Goal: Task Accomplishment & Management: Manage account settings

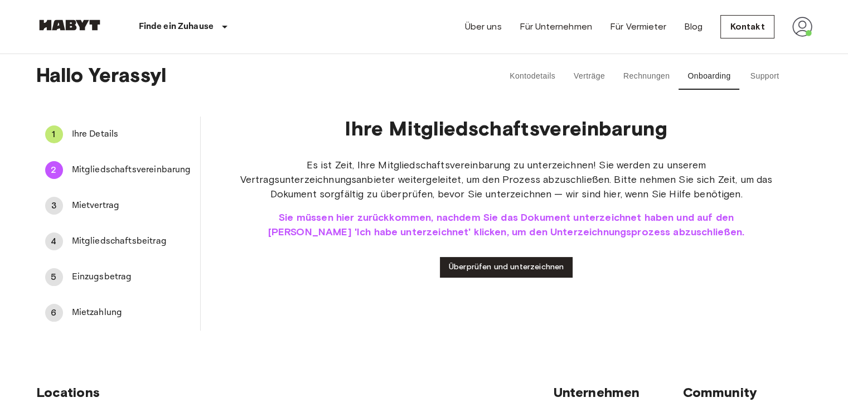
click at [108, 131] on span "Ihre Details" at bounding box center [131, 134] width 119 height 13
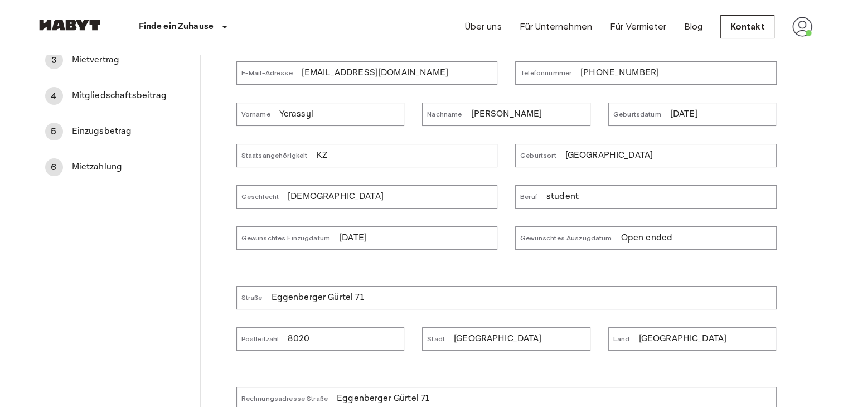
scroll to position [167, 0]
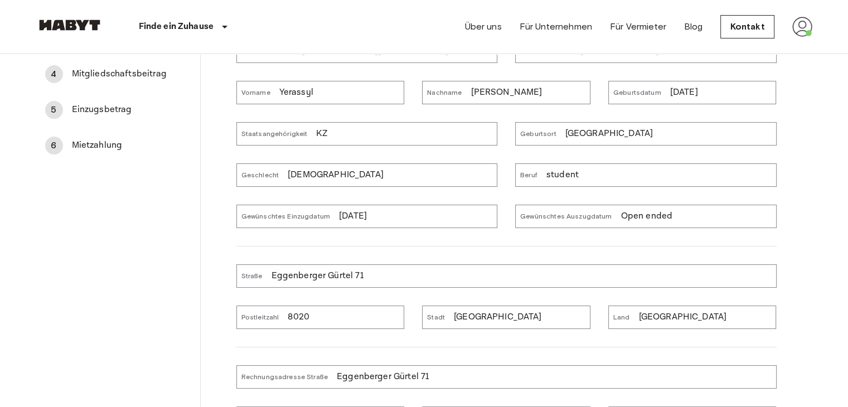
click at [389, 213] on div "Gewünschtes Einzugdatum [DATE]" at bounding box center [366, 216] width 261 height 23
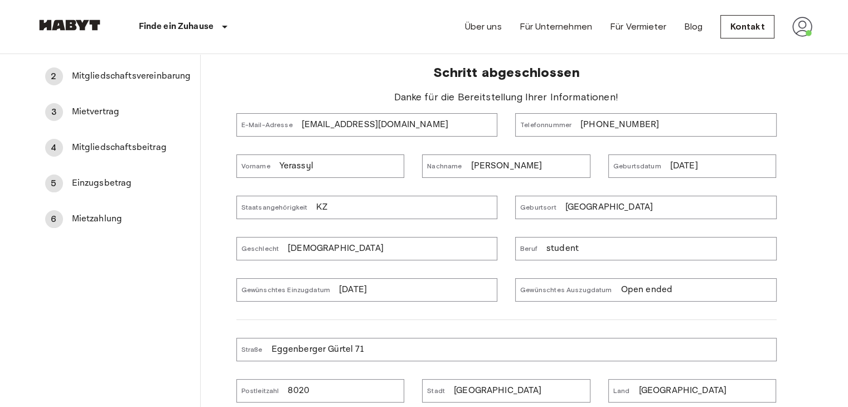
scroll to position [0, 0]
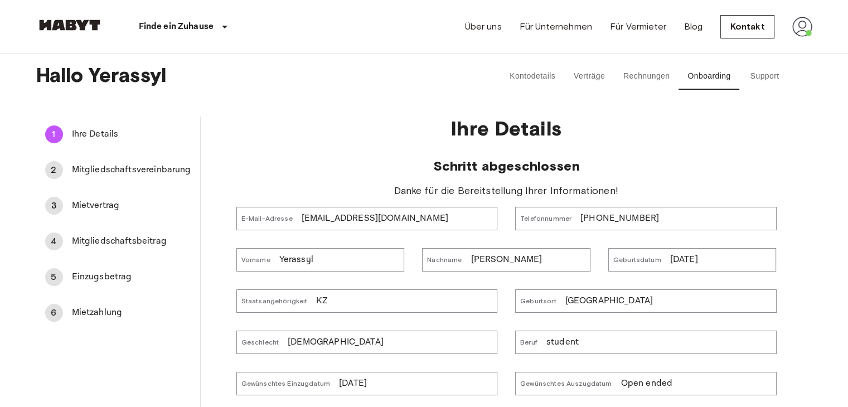
click at [803, 24] on img at bounding box center [802, 27] width 20 height 20
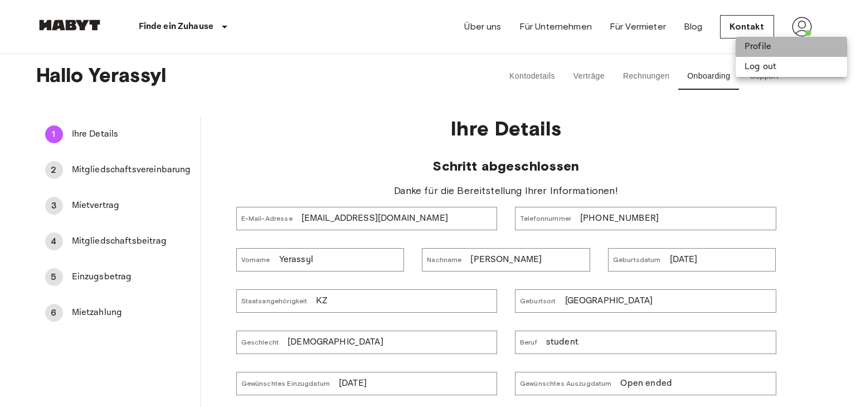
click at [786, 46] on li "Profile" at bounding box center [791, 47] width 111 height 20
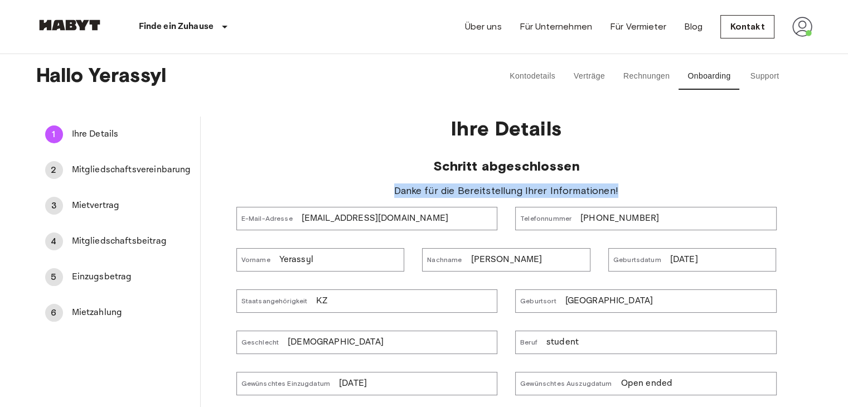
drag, startPoint x: 410, startPoint y: 185, endPoint x: 650, endPoint y: 182, distance: 240.2
click at [650, 182] on div "Schritt abgeschlossen Danke für die Bereitstellung Ihrer Informationen! E-Mail-…" at bounding box center [506, 390] width 540 height 464
click at [647, 182] on div "Schritt abgeschlossen Danke für die Bereitstellung Ihrer Informationen! E-Mail-…" at bounding box center [506, 390] width 540 height 464
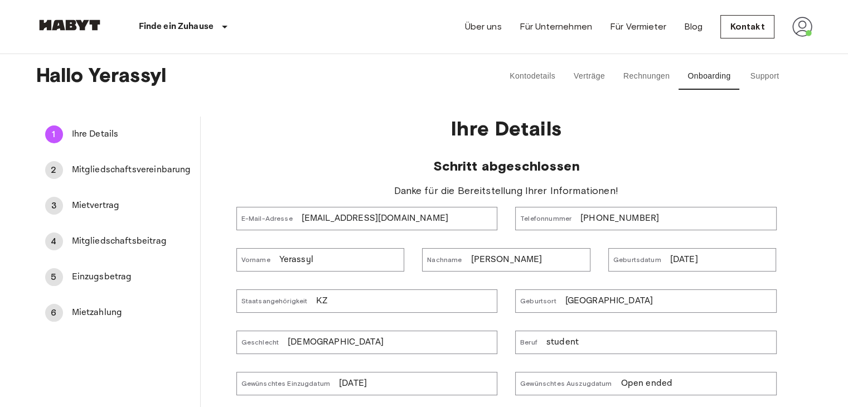
click at [109, 171] on span "Mitgliedschaftsvereinbarung" at bounding box center [131, 169] width 119 height 13
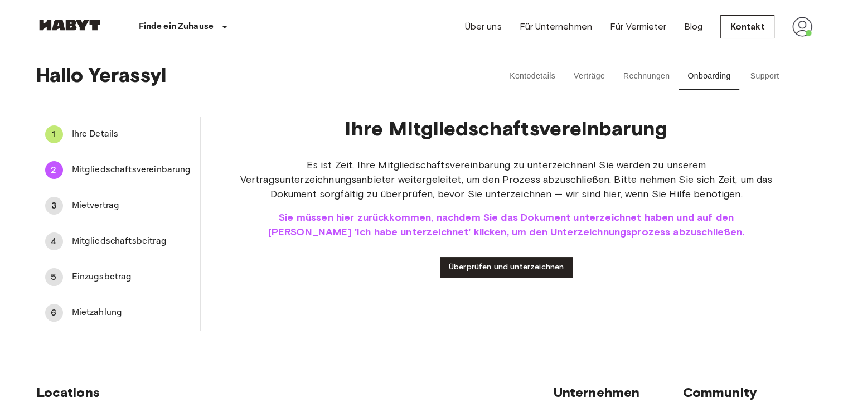
click at [119, 142] on div "1 Ihre Details" at bounding box center [118, 134] width 164 height 27
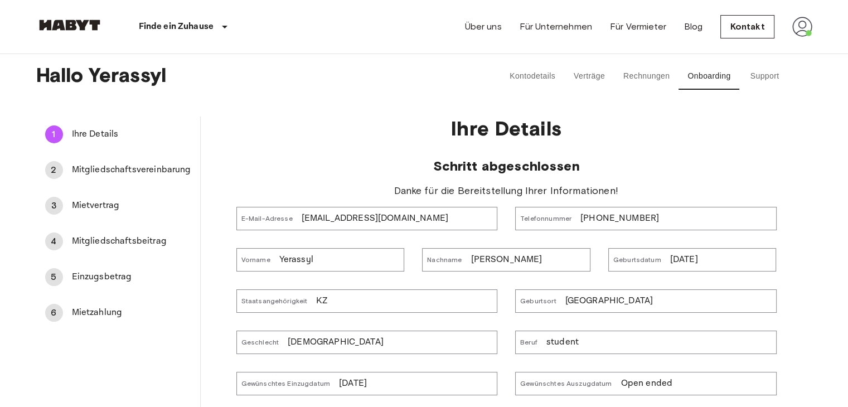
click at [570, 79] on button "Verträge" at bounding box center [589, 76] width 50 height 27
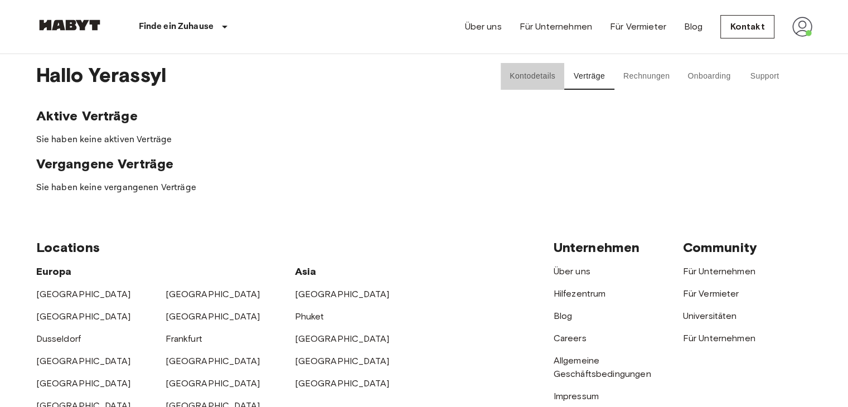
click at [508, 81] on button "Kontodetails" at bounding box center [532, 76] width 64 height 27
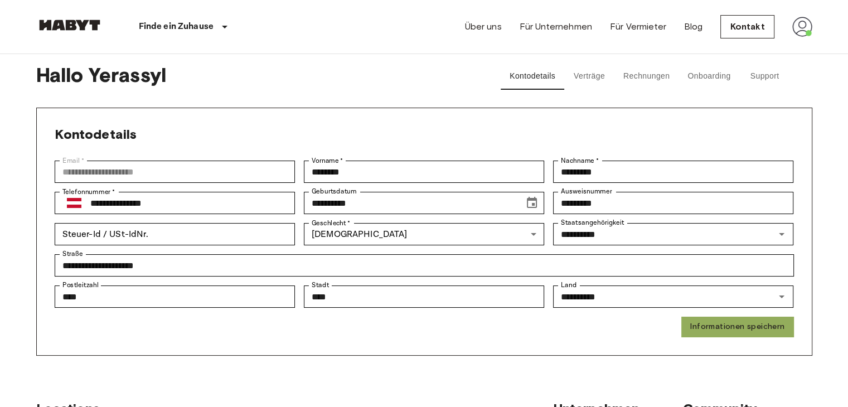
click at [755, 321] on button "Informationen speichern" at bounding box center [737, 327] width 112 height 21
click at [592, 70] on button "Verträge" at bounding box center [589, 76] width 50 height 27
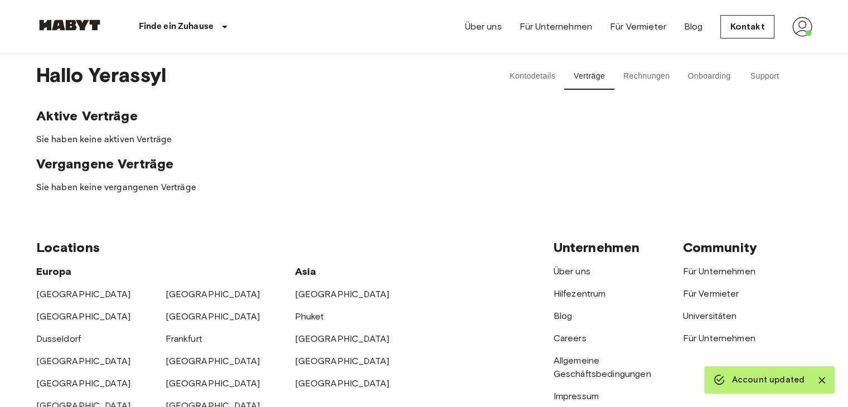
click at [644, 85] on button "Rechnungen" at bounding box center [646, 76] width 64 height 27
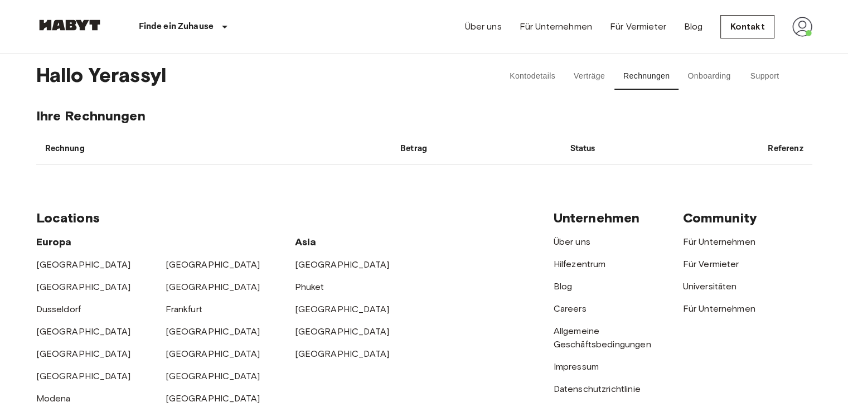
click at [689, 87] on button "Onboarding" at bounding box center [708, 76] width 61 height 27
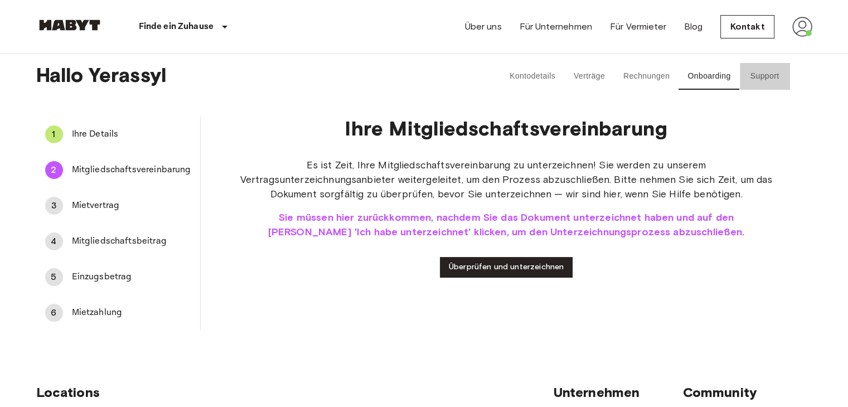
click at [780, 76] on button "Support" at bounding box center [764, 76] width 50 height 27
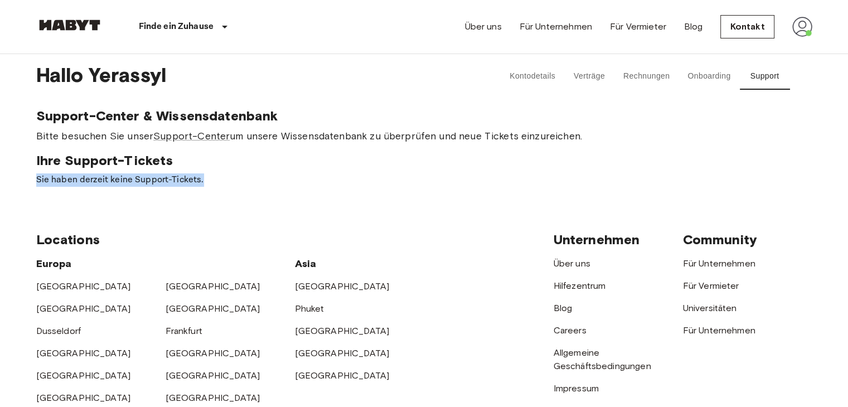
drag, startPoint x: 13, startPoint y: 179, endPoint x: 221, endPoint y: 183, distance: 207.9
click at [221, 183] on body "Finde ein Zuhause [GEOGRAPHIC_DATA] [GEOGRAPHIC_DATA] [GEOGRAPHIC_DATA] [GEOGRA…" at bounding box center [424, 345] width 848 height 690
click at [221, 178] on p "Sie haben derzeit keine Support-Tickets." at bounding box center [424, 179] width 776 height 13
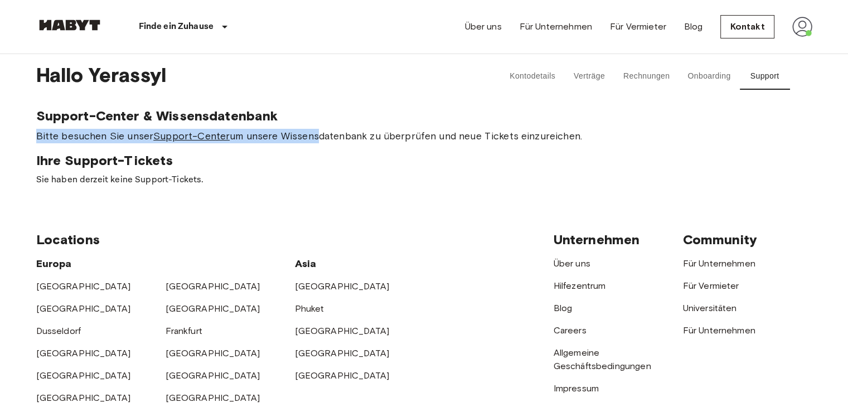
drag, startPoint x: 32, startPoint y: 133, endPoint x: 334, endPoint y: 128, distance: 302.1
click at [322, 127] on div "Hallo Yerassyl Kontodetails Verträge Rechnungen Onboarding Support Support-Cent…" at bounding box center [424, 120] width 802 height 133
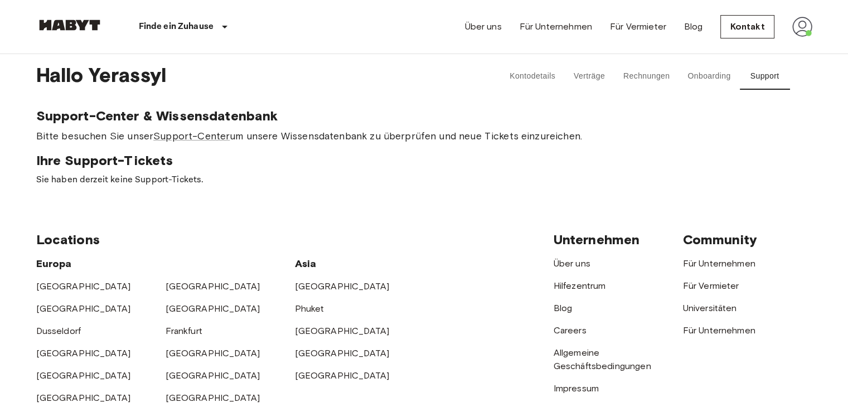
click at [334, 128] on div "Support-Center & Wissensdatenbank Bitte besuchen Sie unser Support-Center um un…" at bounding box center [424, 126] width 776 height 36
click at [435, 129] on span "Bitte besuchen Sie unser Support-Center um unsere Wissensdatenbank zu überprüfe…" at bounding box center [424, 136] width 776 height 14
click at [611, 81] on button "Verträge" at bounding box center [589, 76] width 50 height 27
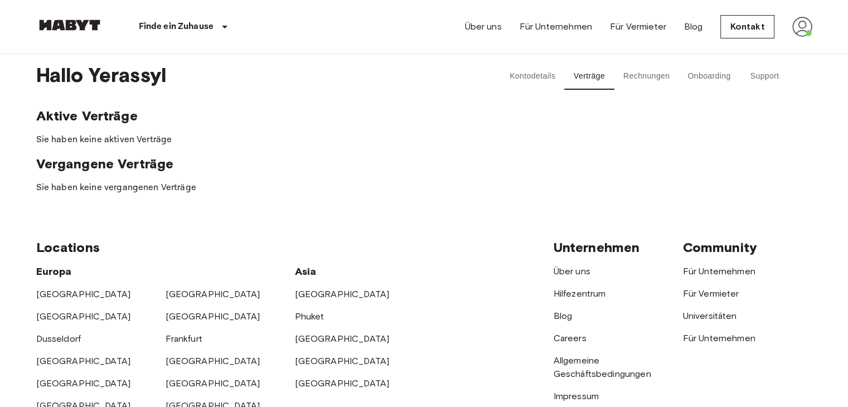
click at [684, 79] on button "Onboarding" at bounding box center [708, 76] width 61 height 27
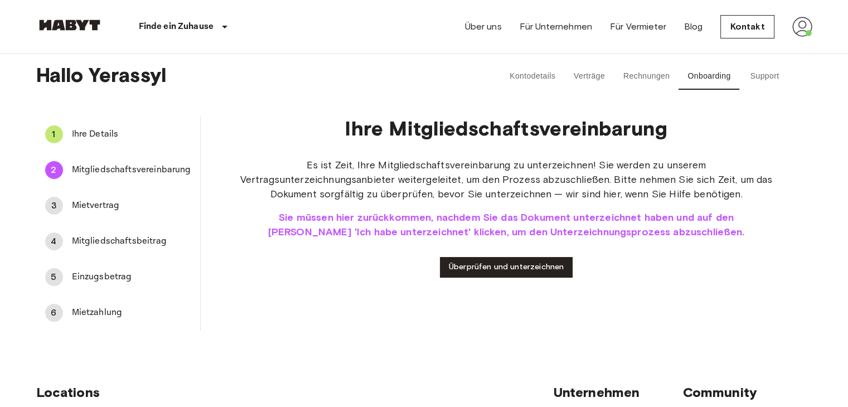
click at [100, 130] on span "Ihre Details" at bounding box center [131, 134] width 119 height 13
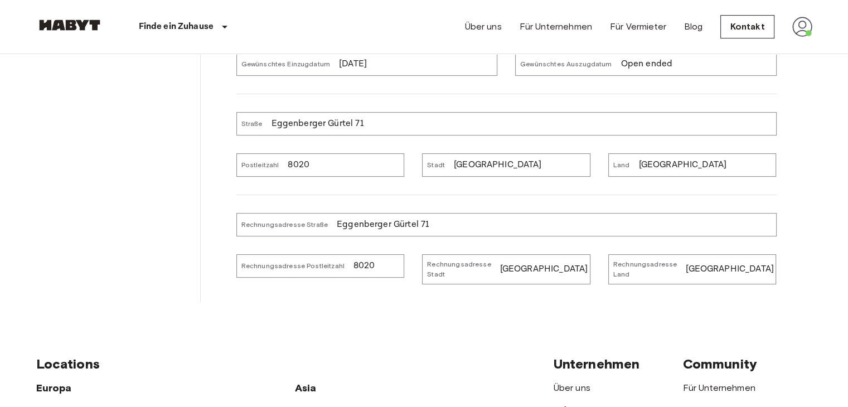
scroll to position [446, 0]
